Goal: Check status: Check status

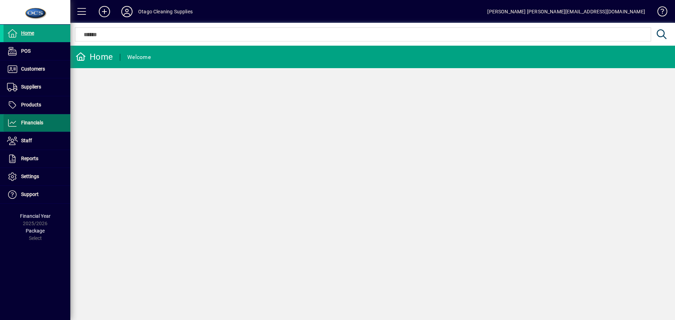
click at [32, 125] on span "Financials" at bounding box center [32, 123] width 22 height 6
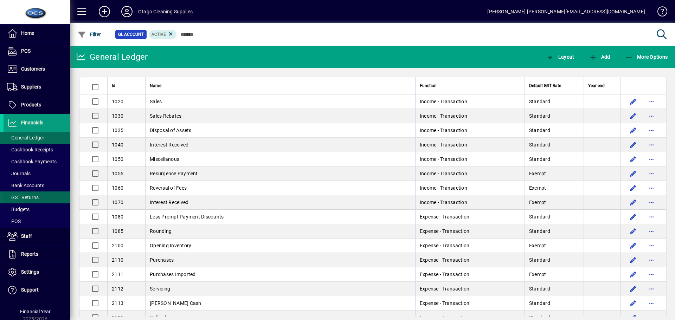
click at [27, 200] on span "GST Returns" at bounding box center [23, 198] width 32 height 6
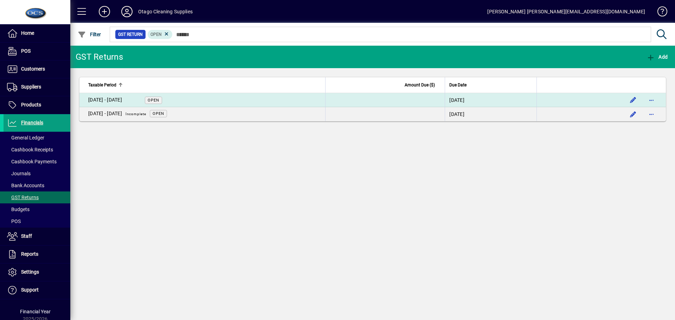
click at [154, 99] on span "Open" at bounding box center [154, 100] width 12 height 5
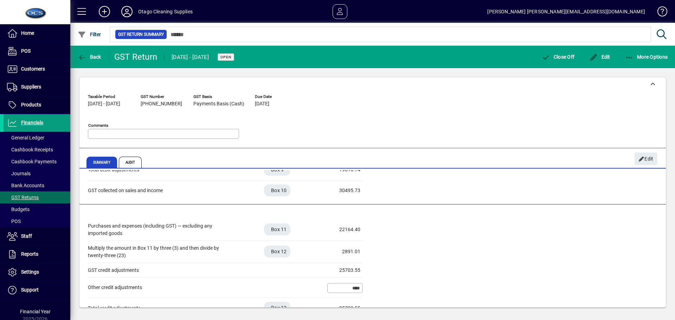
scroll to position [140, 0]
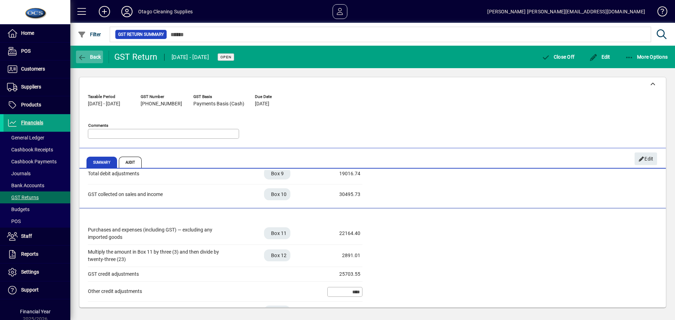
click at [91, 58] on span "Back" at bounding box center [90, 57] width 24 height 6
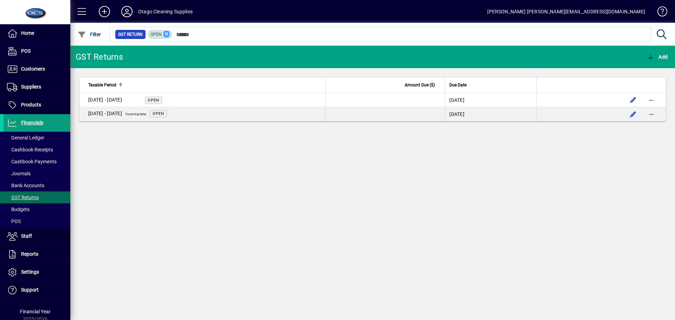
click at [166, 34] on icon at bounding box center [166, 34] width 6 height 6
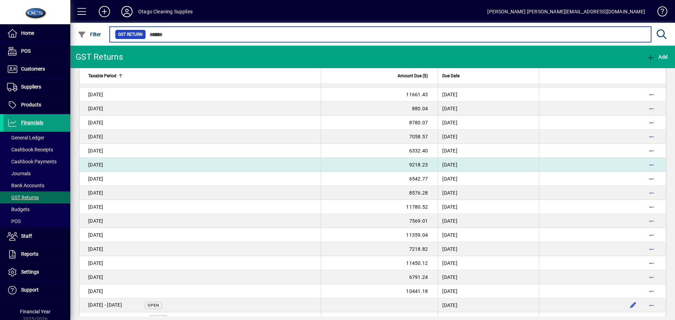
scroll to position [531, 0]
